Goal: Task Accomplishment & Management: Manage account settings

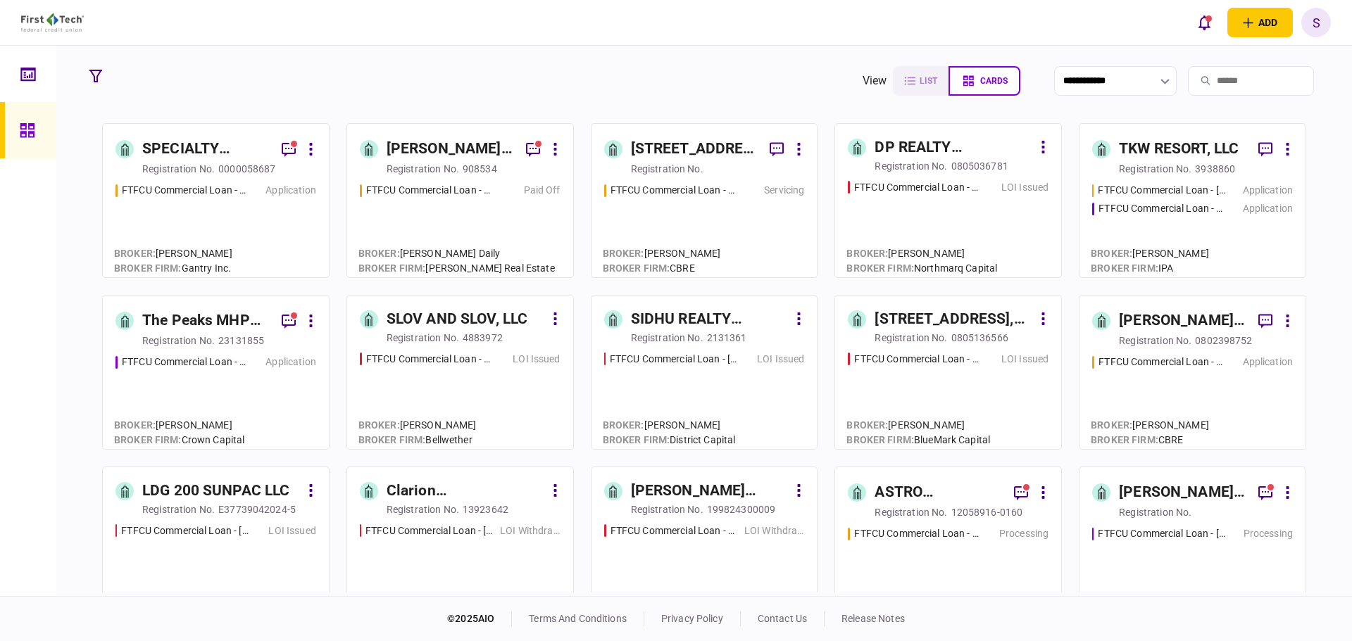
click at [449, 367] on div "FTFCU Commercial Loan - [STREET_ADDRESS] LOI Issued" at bounding box center [460, 394] width 201 height 85
click at [185, 209] on div "FTFCU Commercial Loan - [STREET_ADDRESS] Application" at bounding box center [215, 224] width 201 height 82
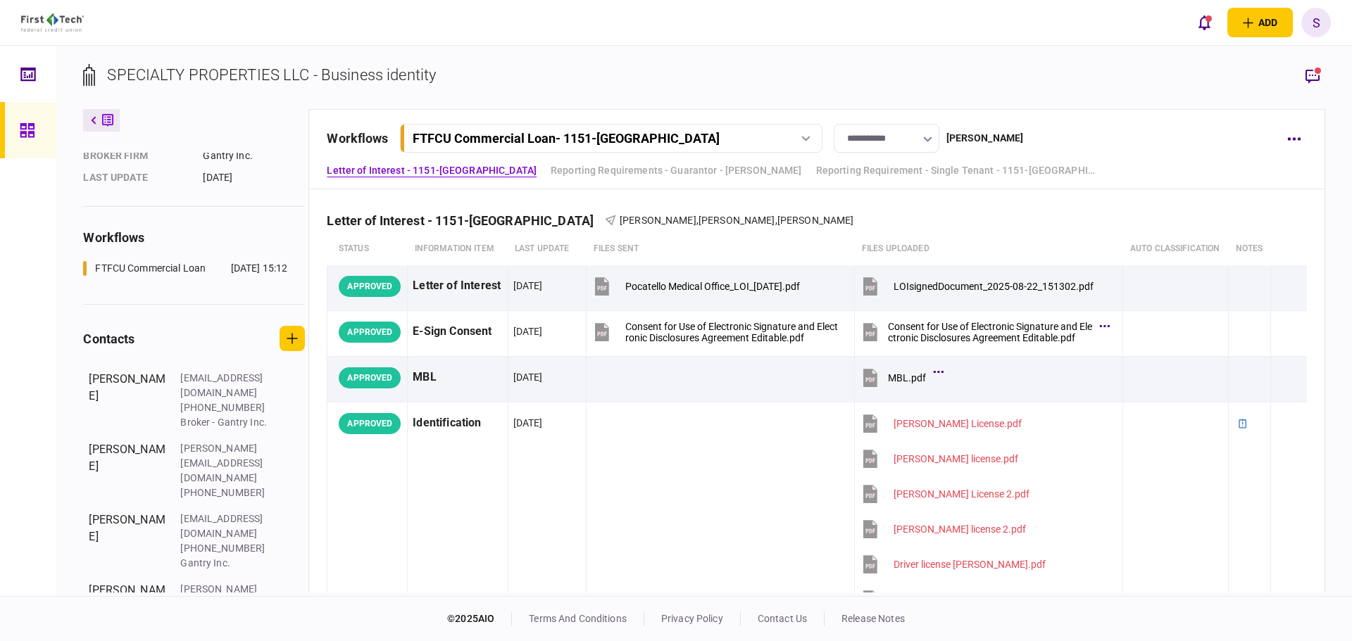
scroll to position [245, 0]
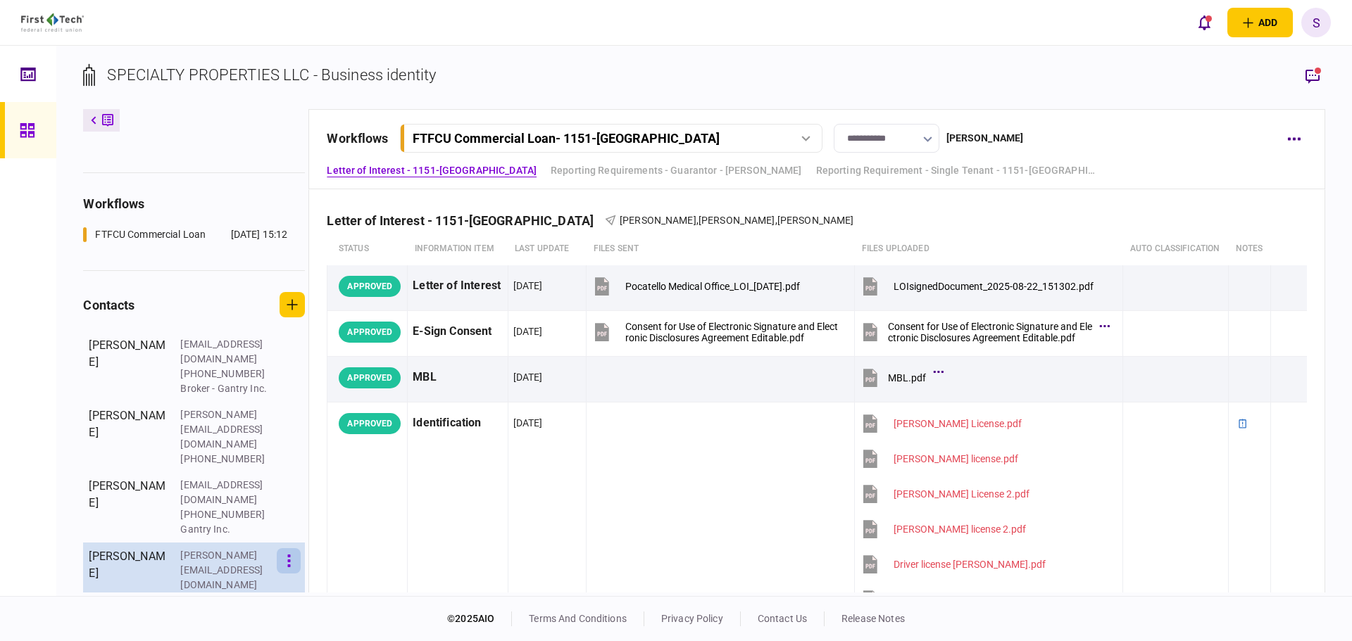
click at [297, 548] on button "button" at bounding box center [289, 560] width 24 height 25
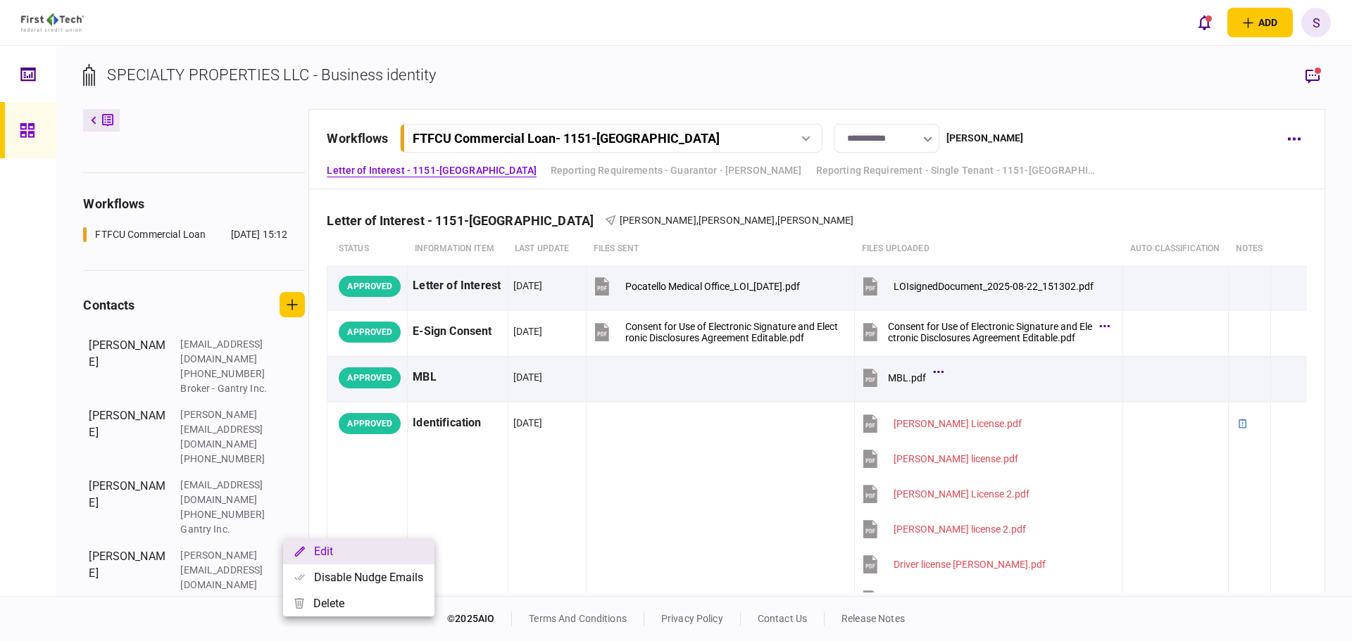
click at [325, 550] on button "Edit" at bounding box center [358, 551] width 151 height 26
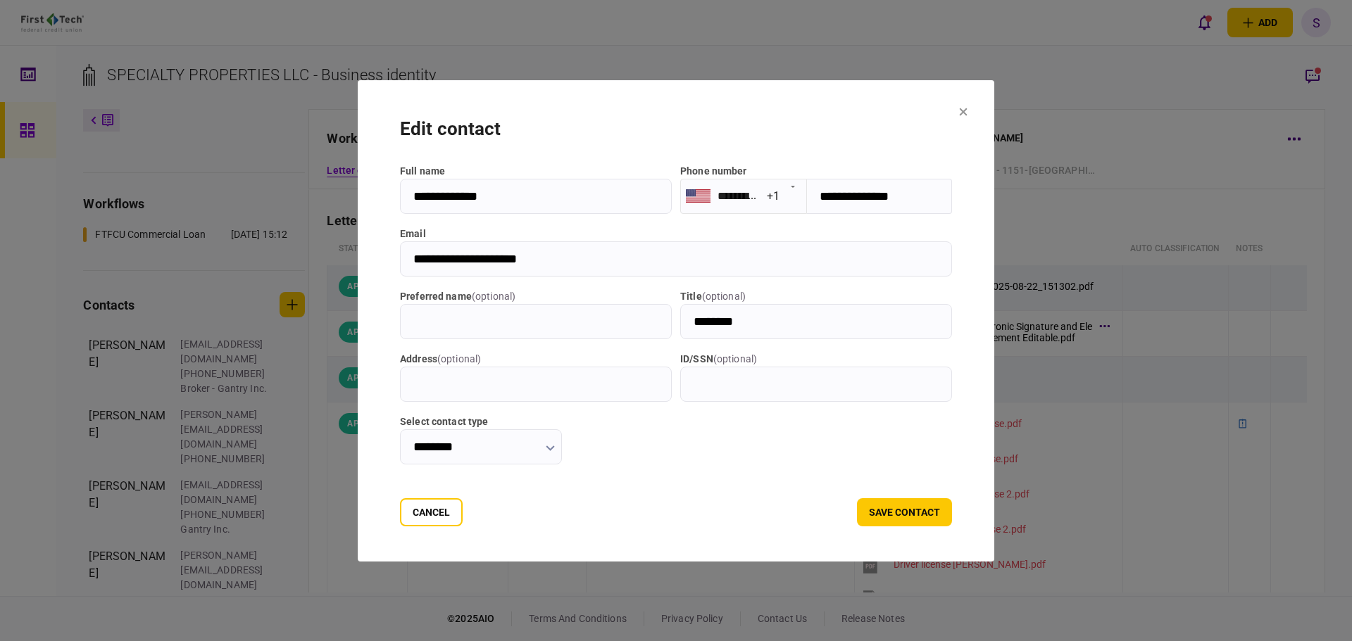
click at [540, 263] on input "**********" at bounding box center [676, 258] width 552 height 35
click at [400, 517] on button "Cancel" at bounding box center [431, 512] width 63 height 28
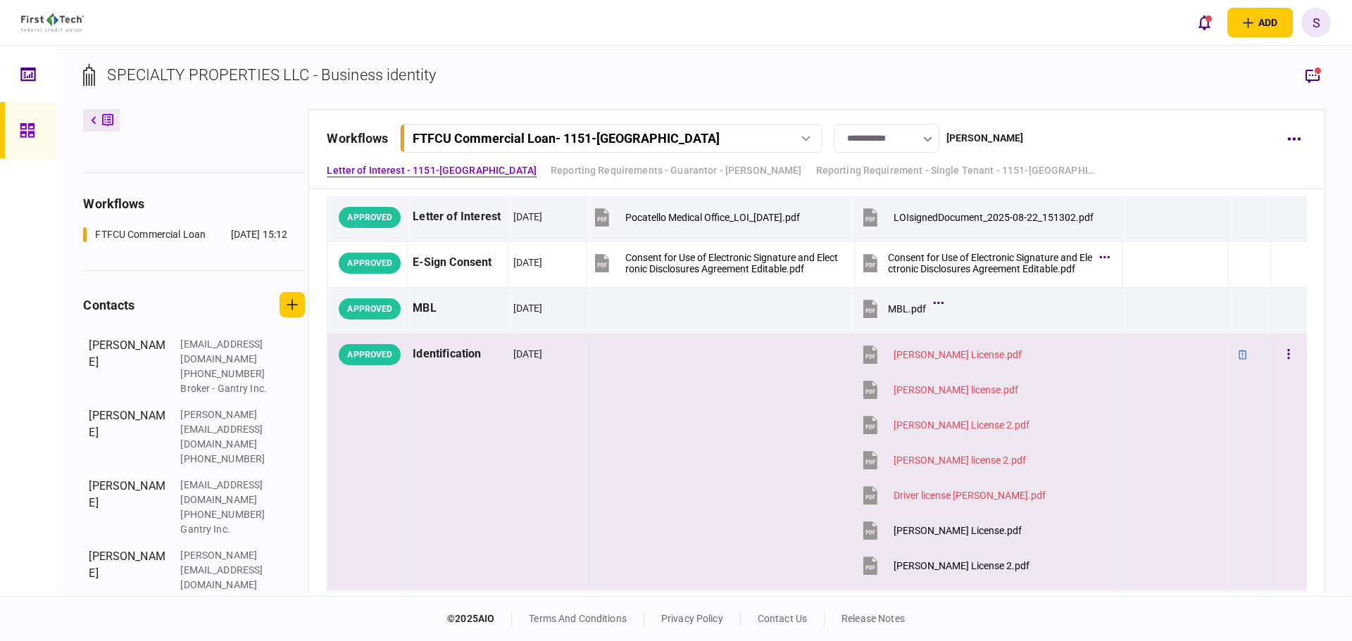
scroll to position [0, 0]
